Goal: Information Seeking & Learning: Learn about a topic

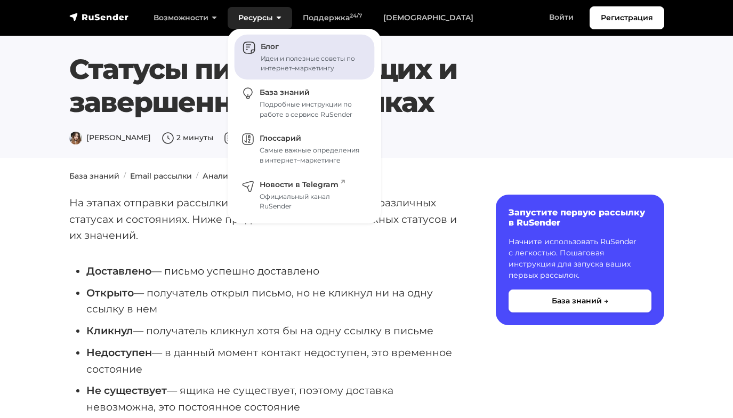
click at [267, 50] on span "Блог" at bounding box center [270, 47] width 18 height 10
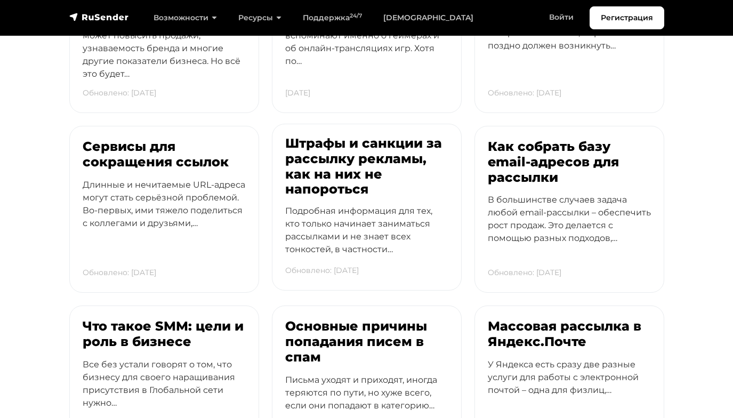
scroll to position [426, 0]
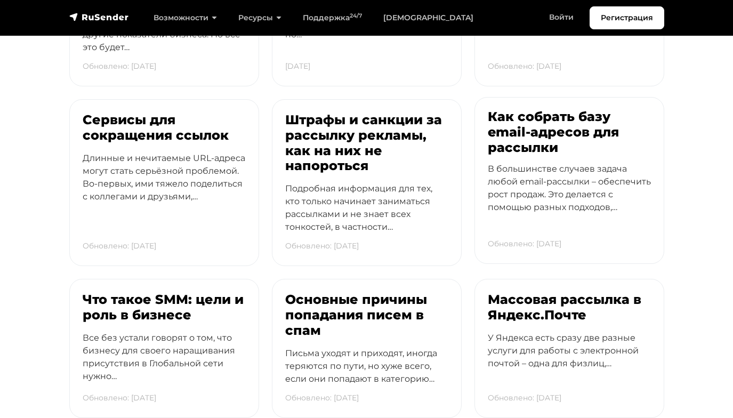
click at [514, 143] on h3 "Как собрать базу email-адресов для рассылки" at bounding box center [569, 132] width 163 height 46
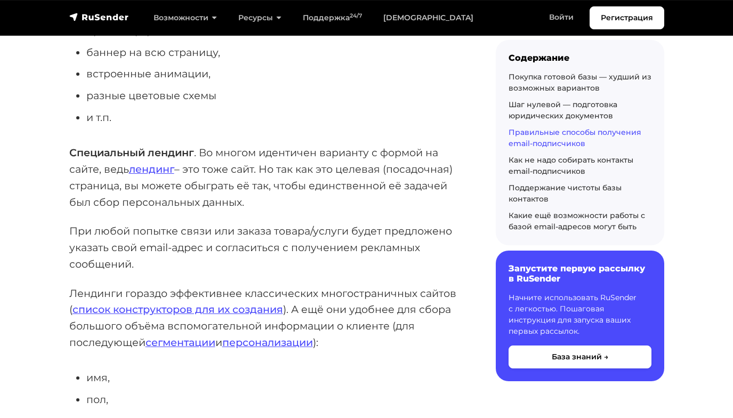
scroll to position [2185, 0]
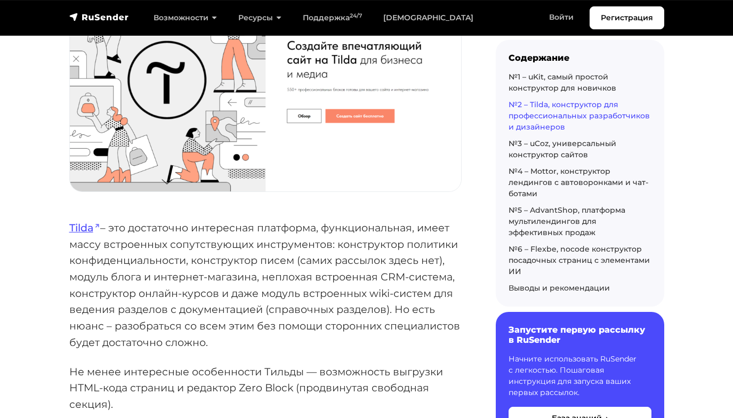
scroll to position [2079, 0]
